Goal: Navigation & Orientation: Find specific page/section

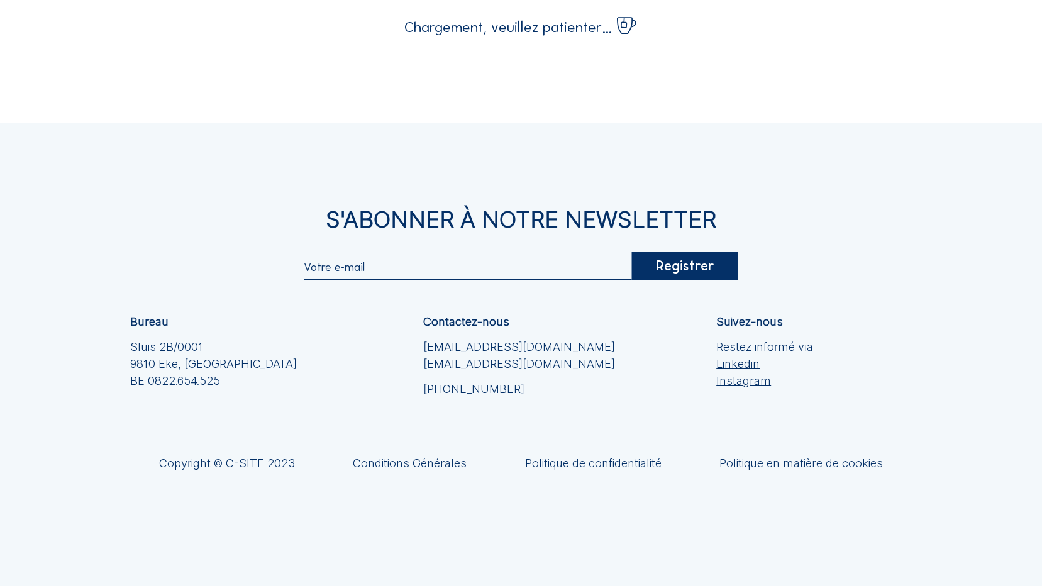
scroll to position [1401, 0]
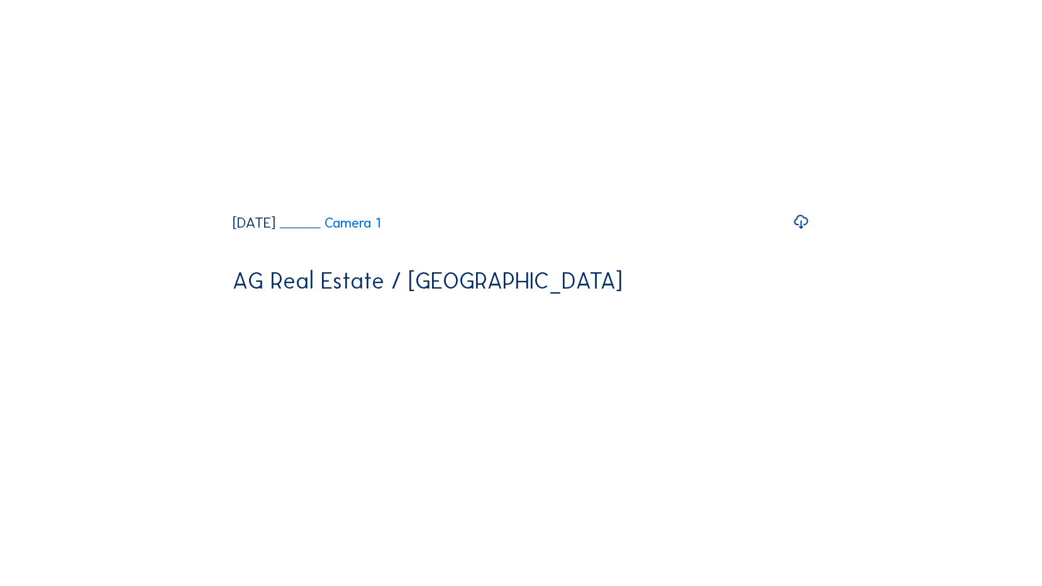
click at [808, 233] on icon at bounding box center [800, 222] width 17 height 21
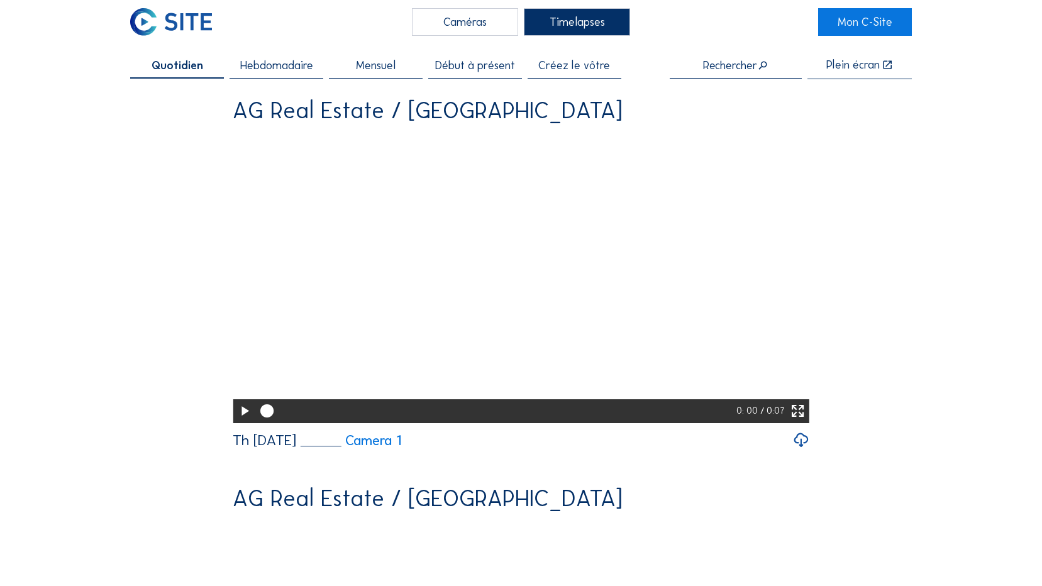
scroll to position [0, 0]
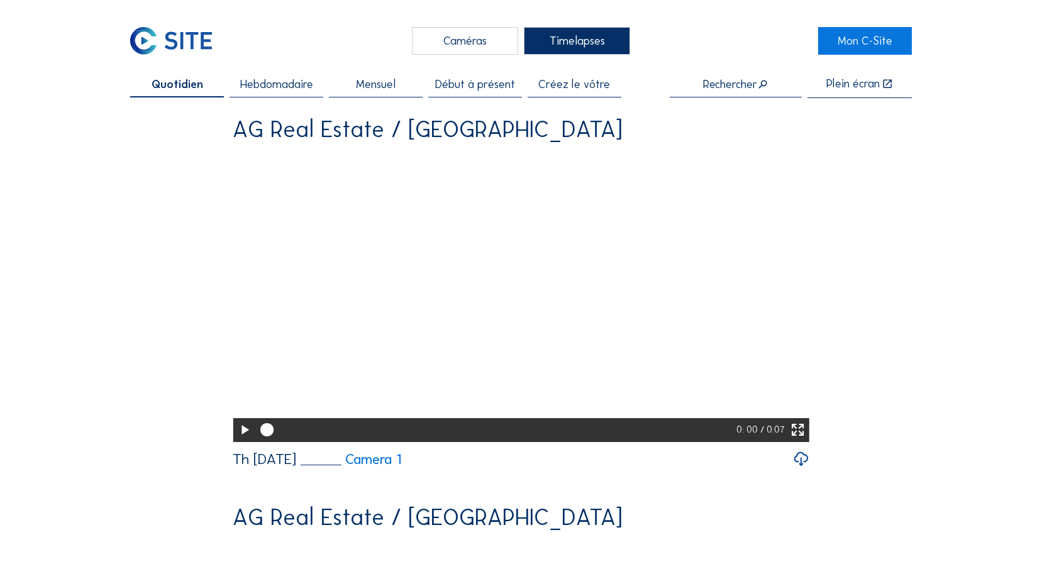
click at [366, 82] on span "Mensuel" at bounding box center [376, 84] width 40 height 11
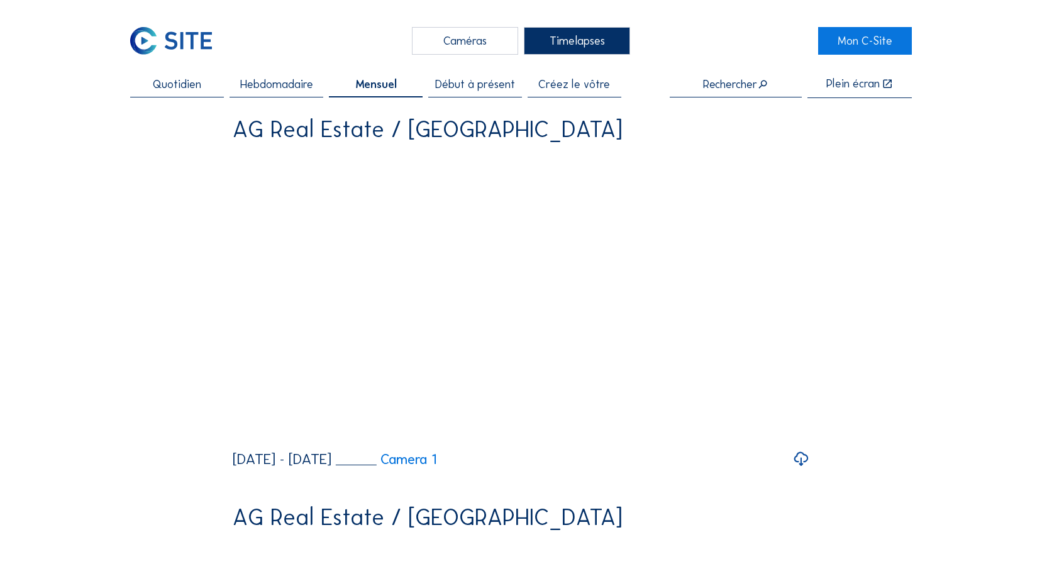
click at [188, 89] on span "Quotidien" at bounding box center [177, 84] width 48 height 11
click at [287, 83] on span "Hebdomadaire" at bounding box center [276, 84] width 73 height 11
click at [439, 42] on div "Caméras" at bounding box center [465, 41] width 106 height 28
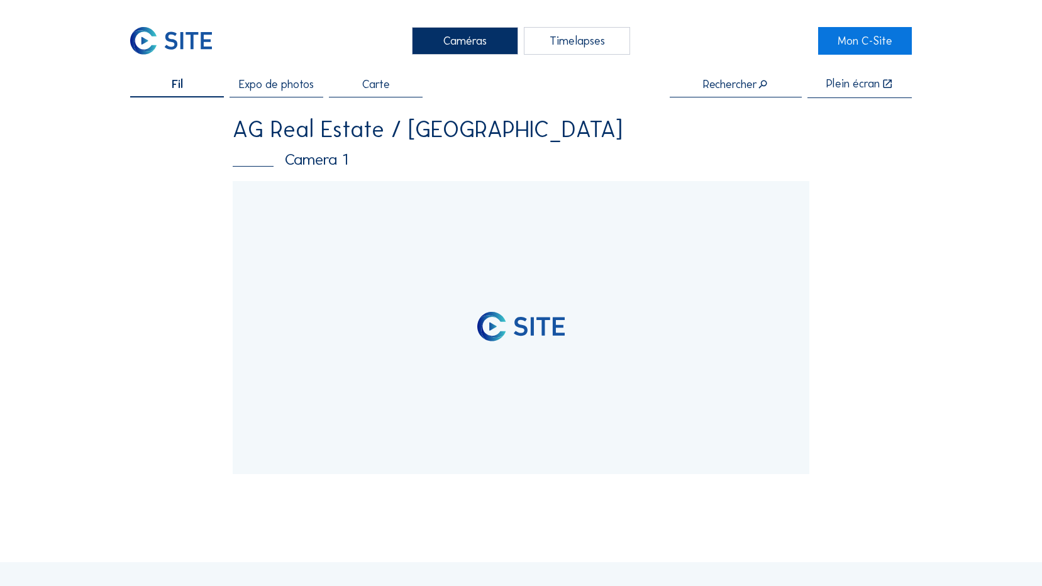
click at [287, 87] on span "Expo de photos" at bounding box center [276, 84] width 75 height 11
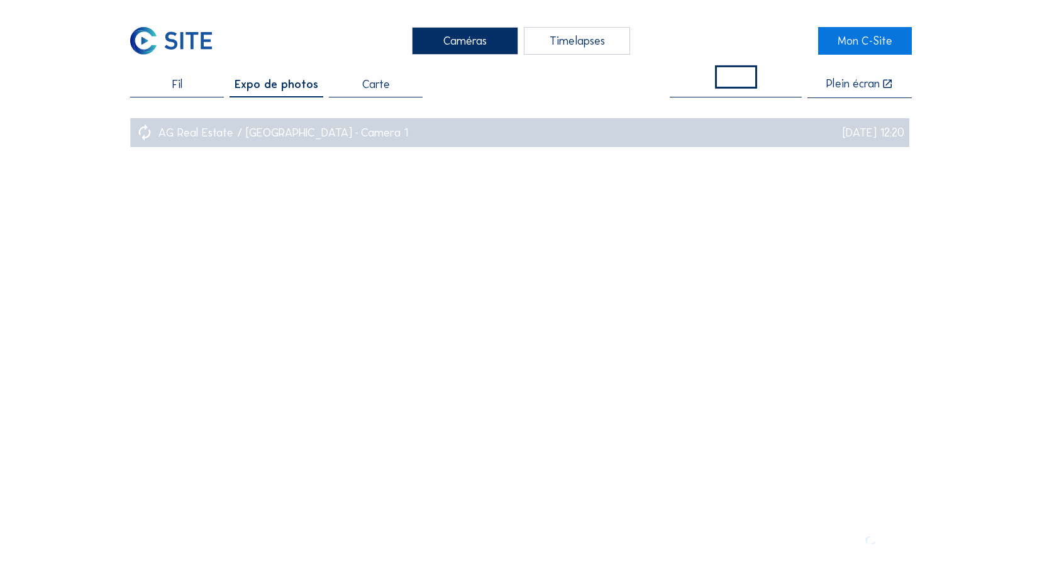
scroll to position [105, 0]
